Goal: Navigation & Orientation: Find specific page/section

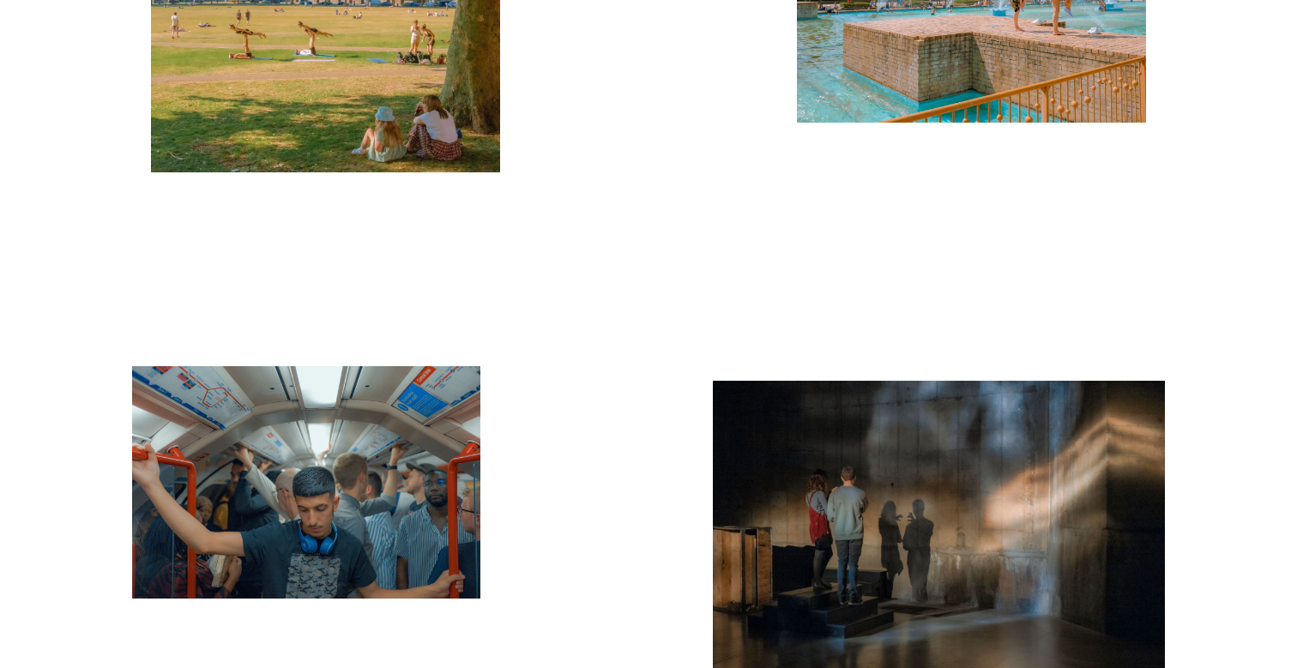
scroll to position [5718, 0]
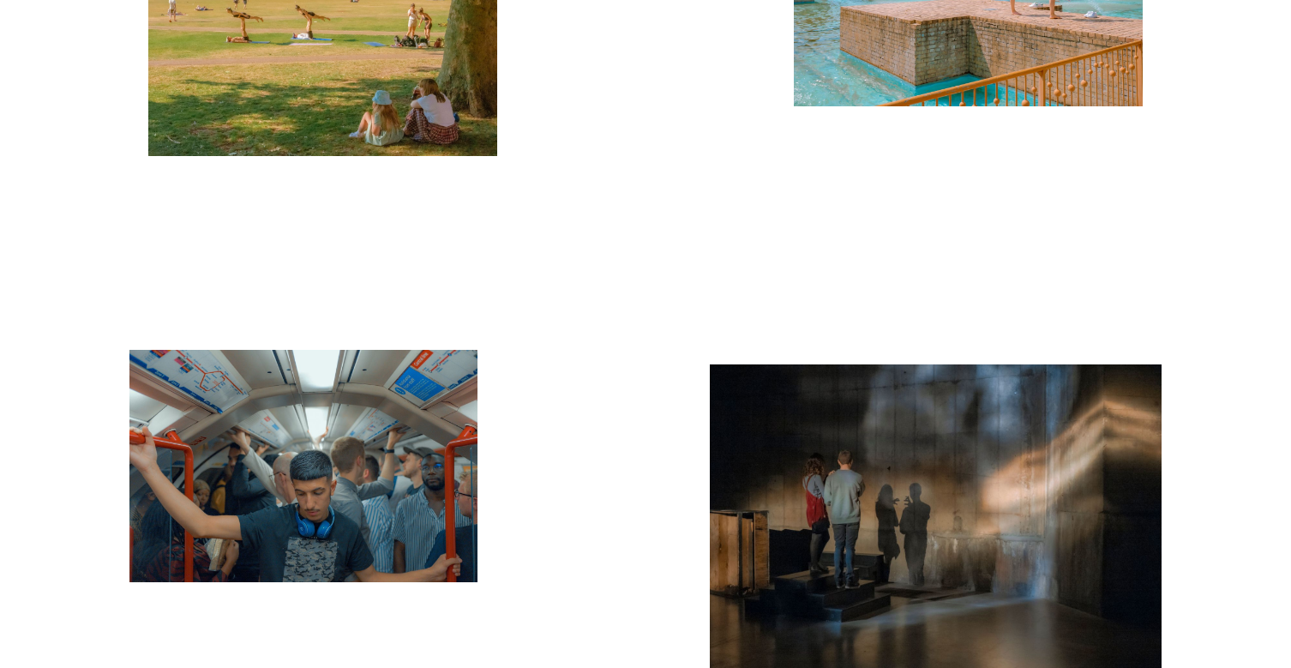
click at [371, 418] on img "button" at bounding box center [303, 466] width 349 height 232
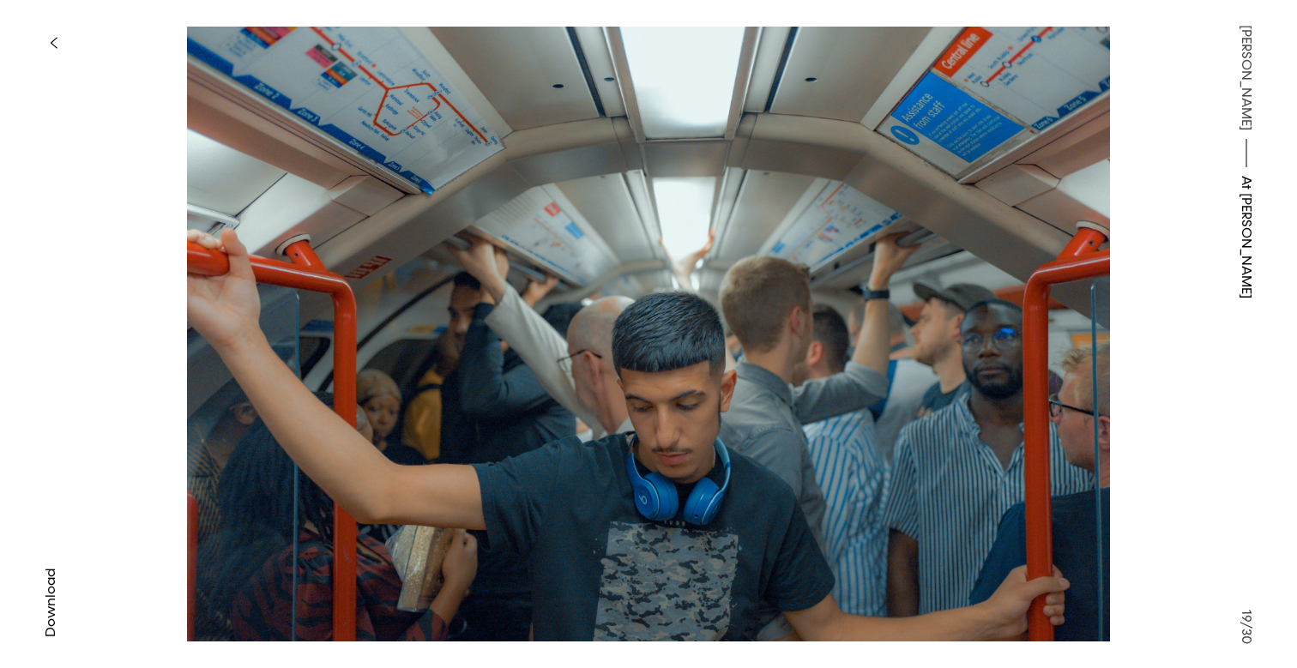
click at [54, 44] on icon "button" at bounding box center [54, 43] width 8 height 14
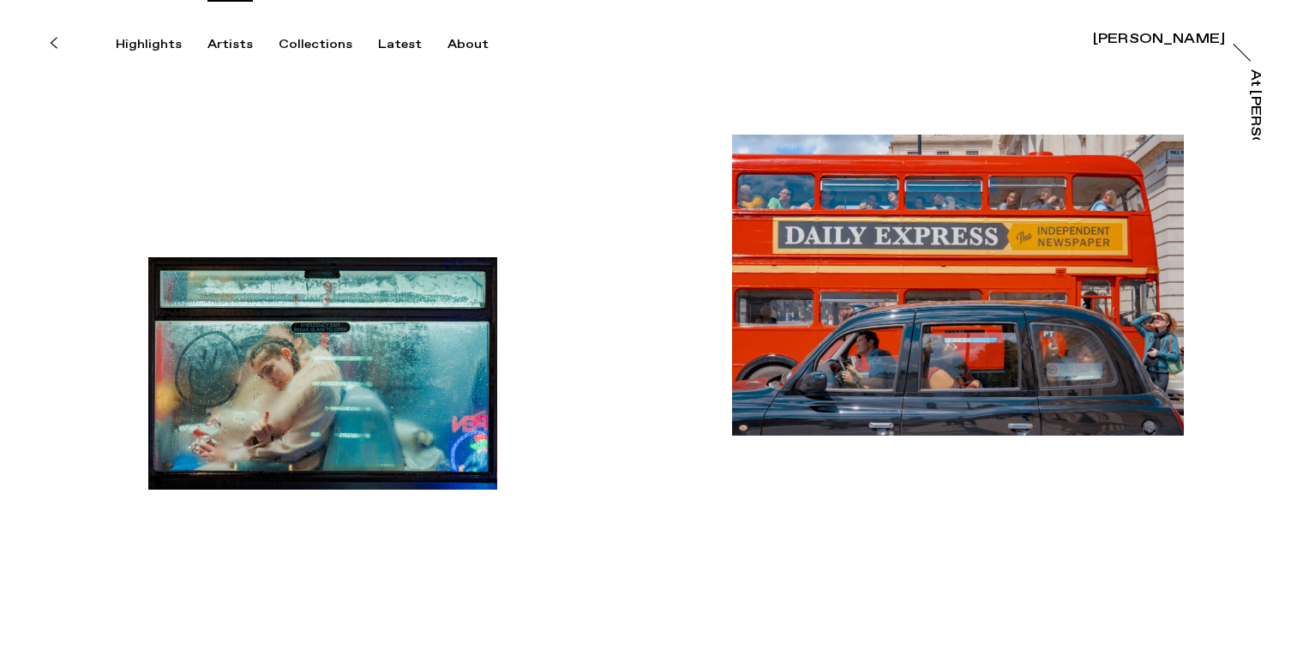
click at [235, 44] on div "Artists" at bounding box center [230, 44] width 45 height 15
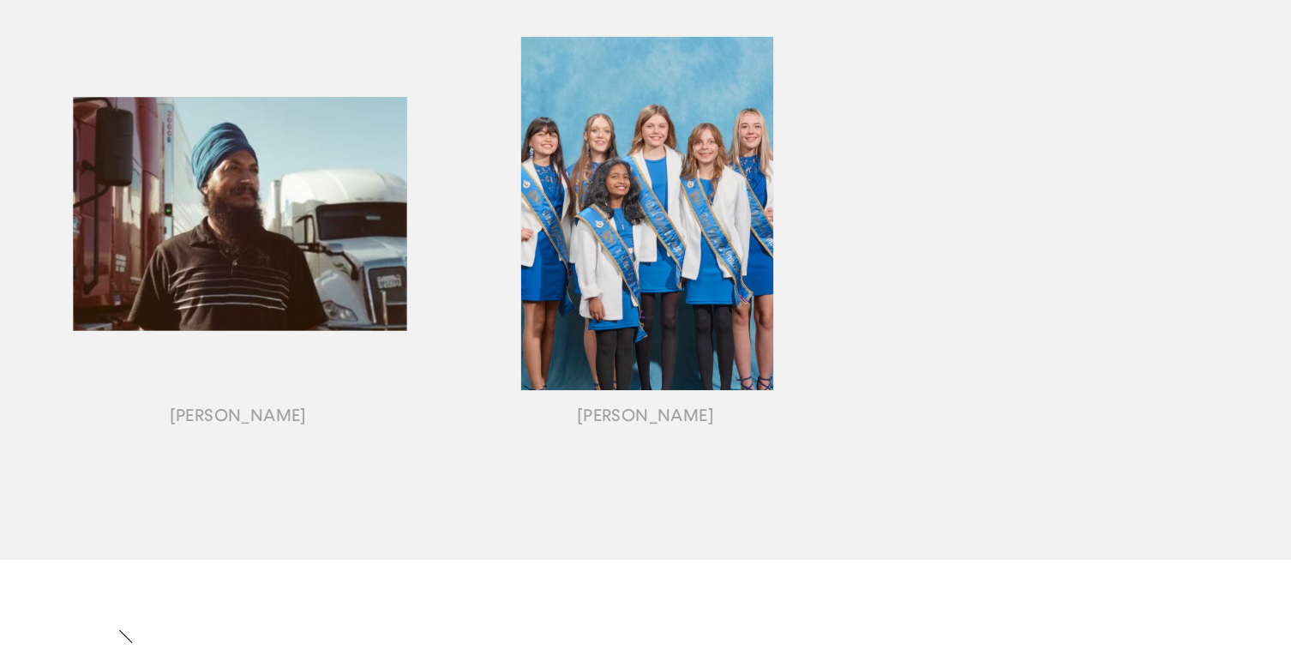
scroll to position [1955, 0]
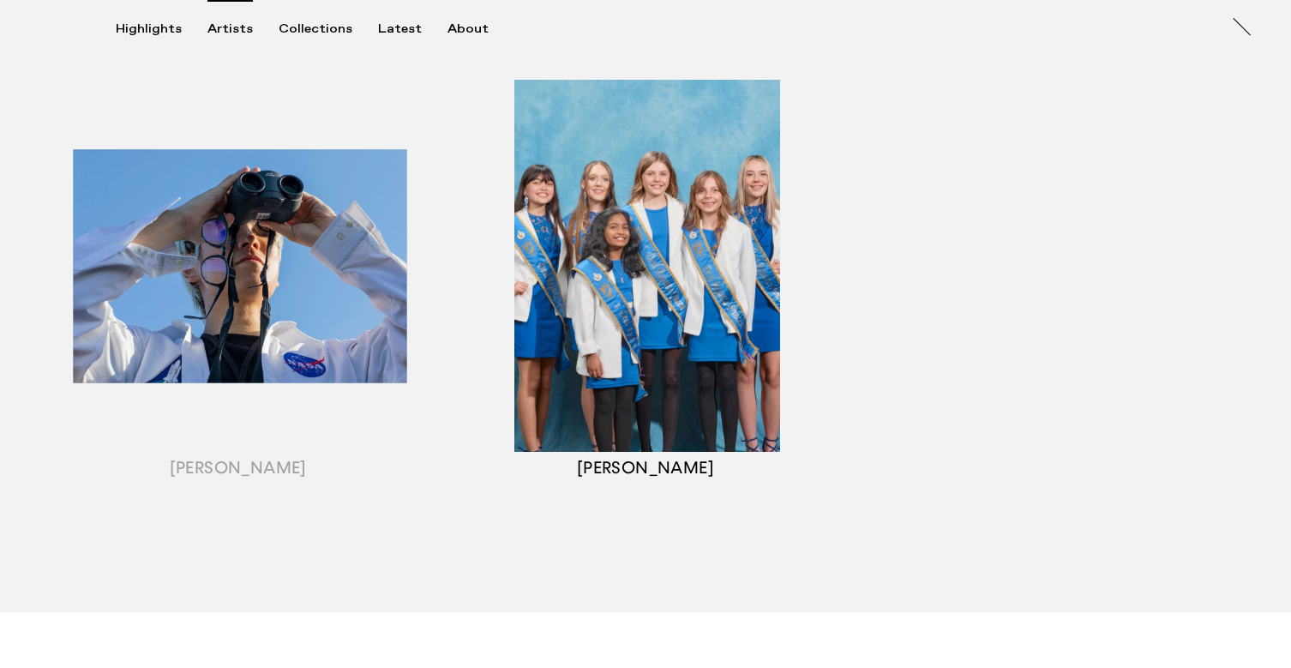
click at [609, 363] on div "button" at bounding box center [645, 287] width 407 height 535
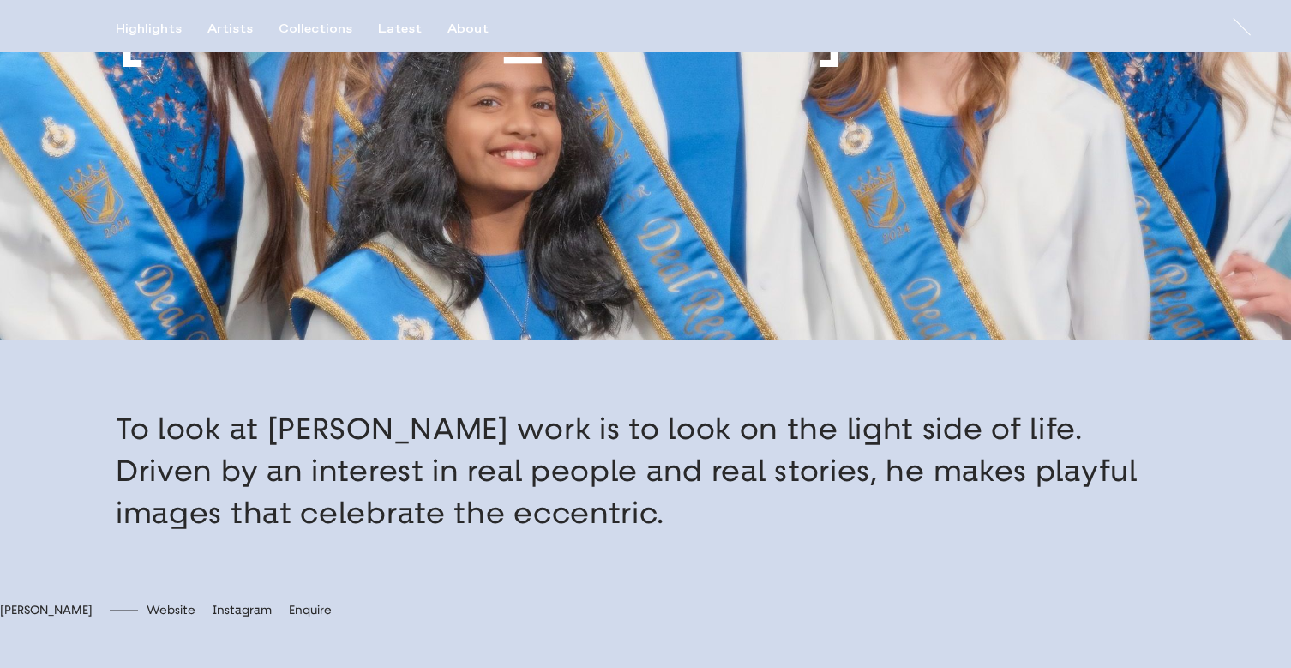
scroll to position [258, 0]
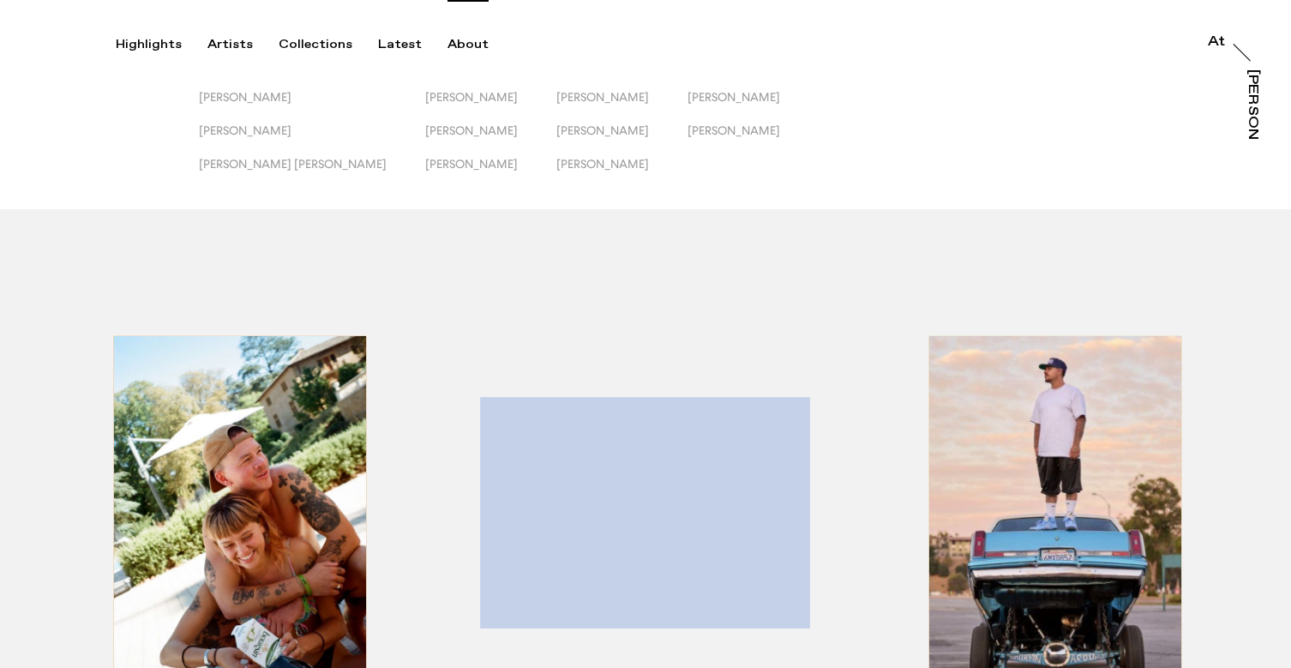
click at [467, 39] on div "About" at bounding box center [468, 44] width 41 height 15
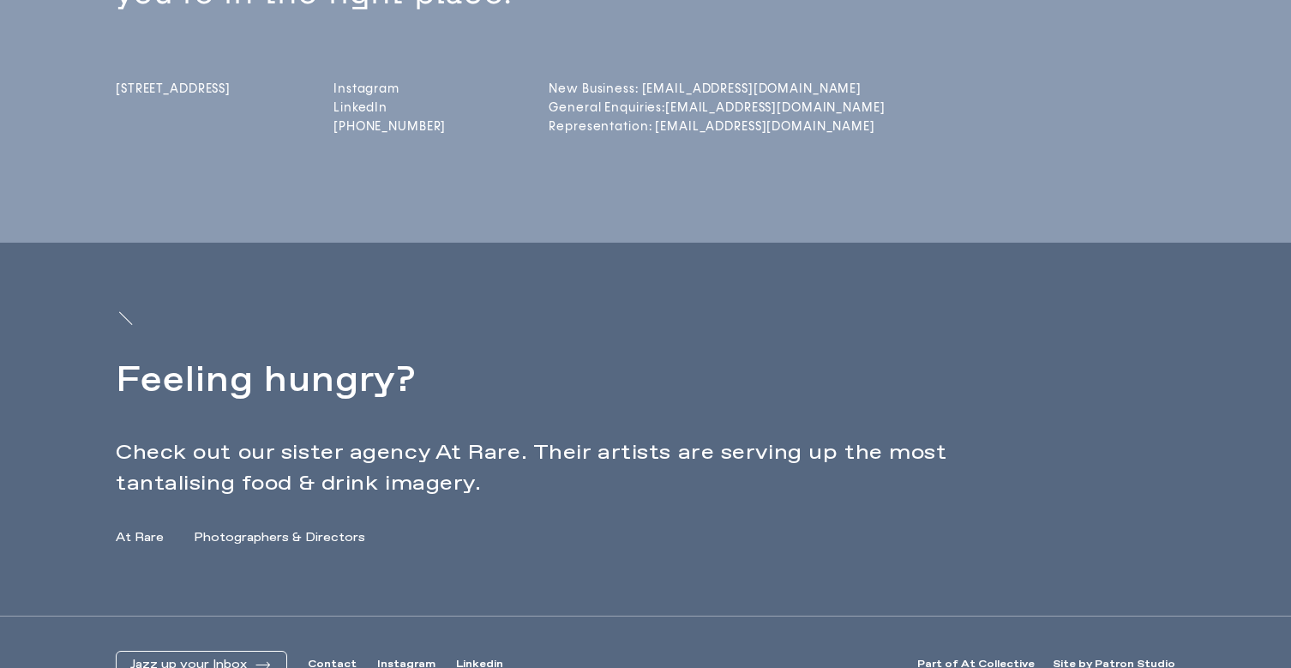
scroll to position [35, 0]
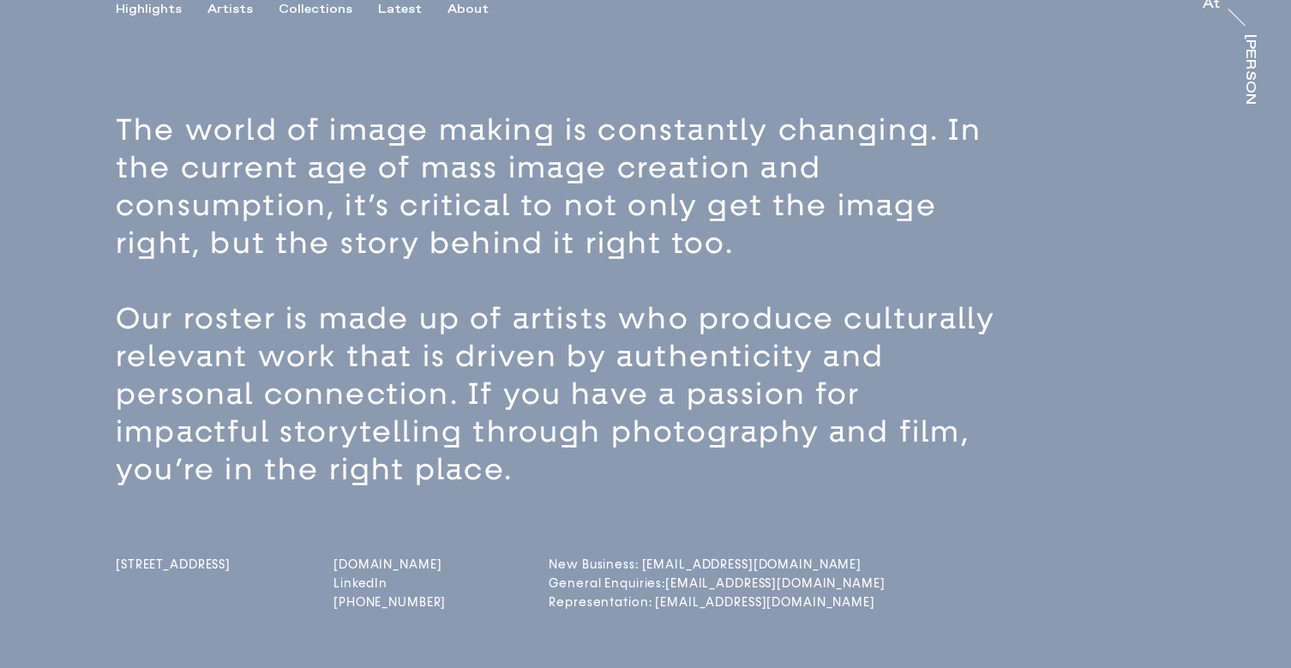
click at [384, 564] on link "[DOMAIN_NAME]" at bounding box center [390, 564] width 112 height 15
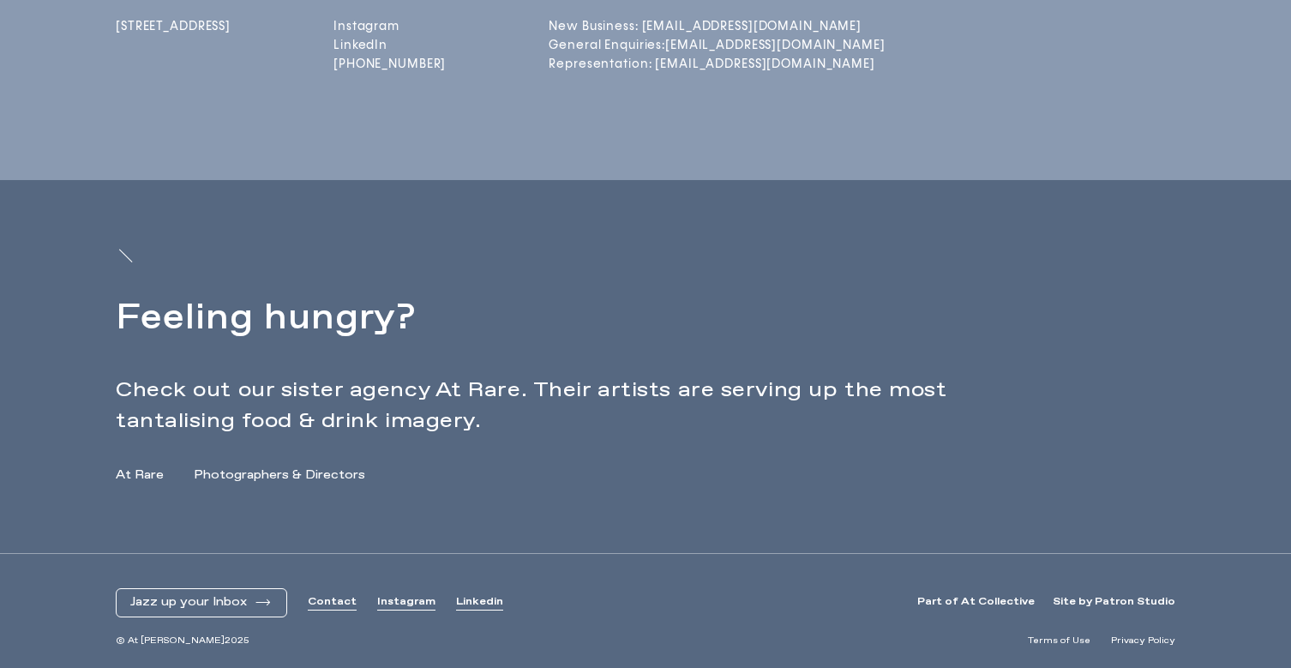
scroll to position [574, 0]
